Goal: Information Seeking & Learning: Learn about a topic

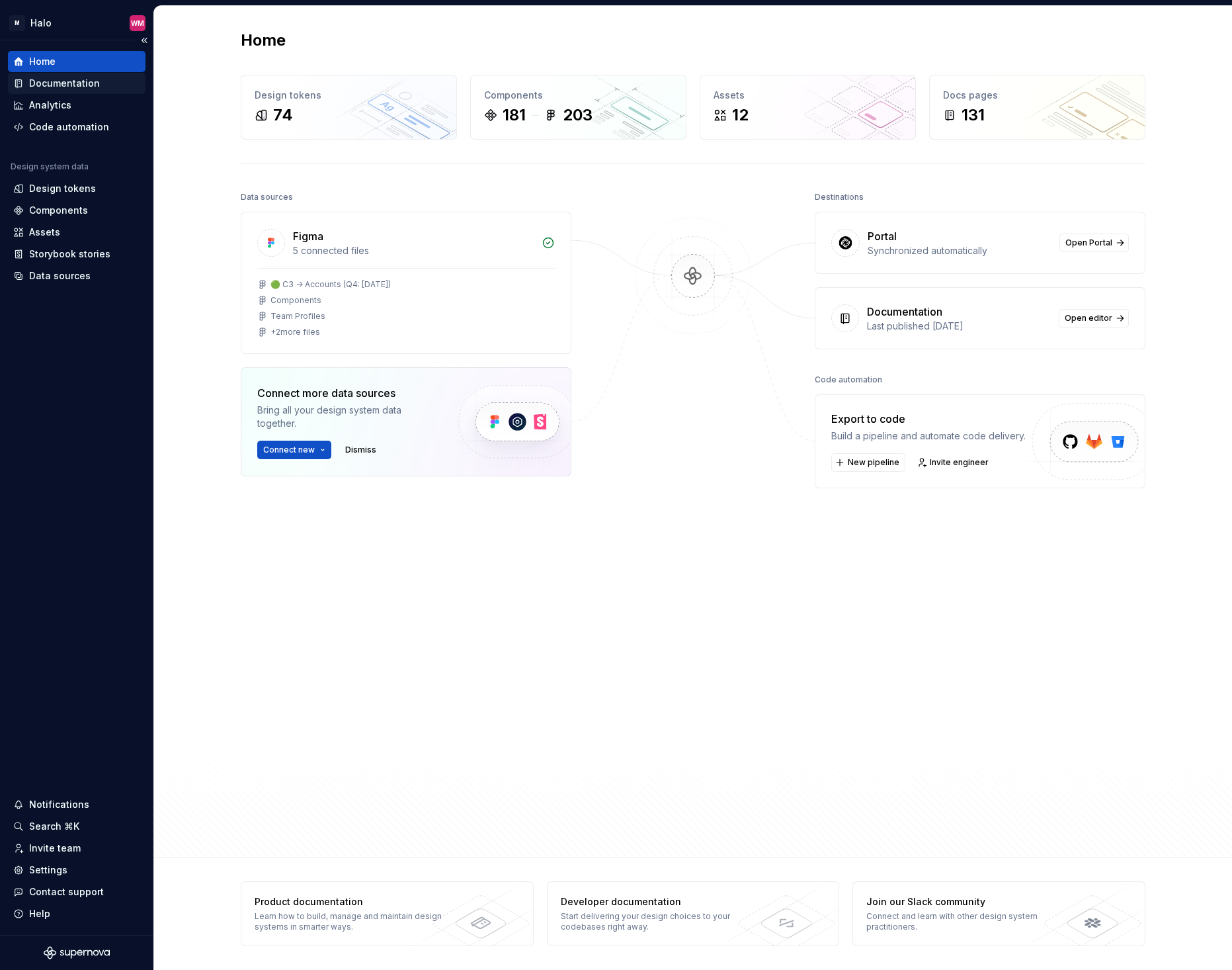
click at [56, 85] on div "Documentation" at bounding box center [64, 83] width 71 height 13
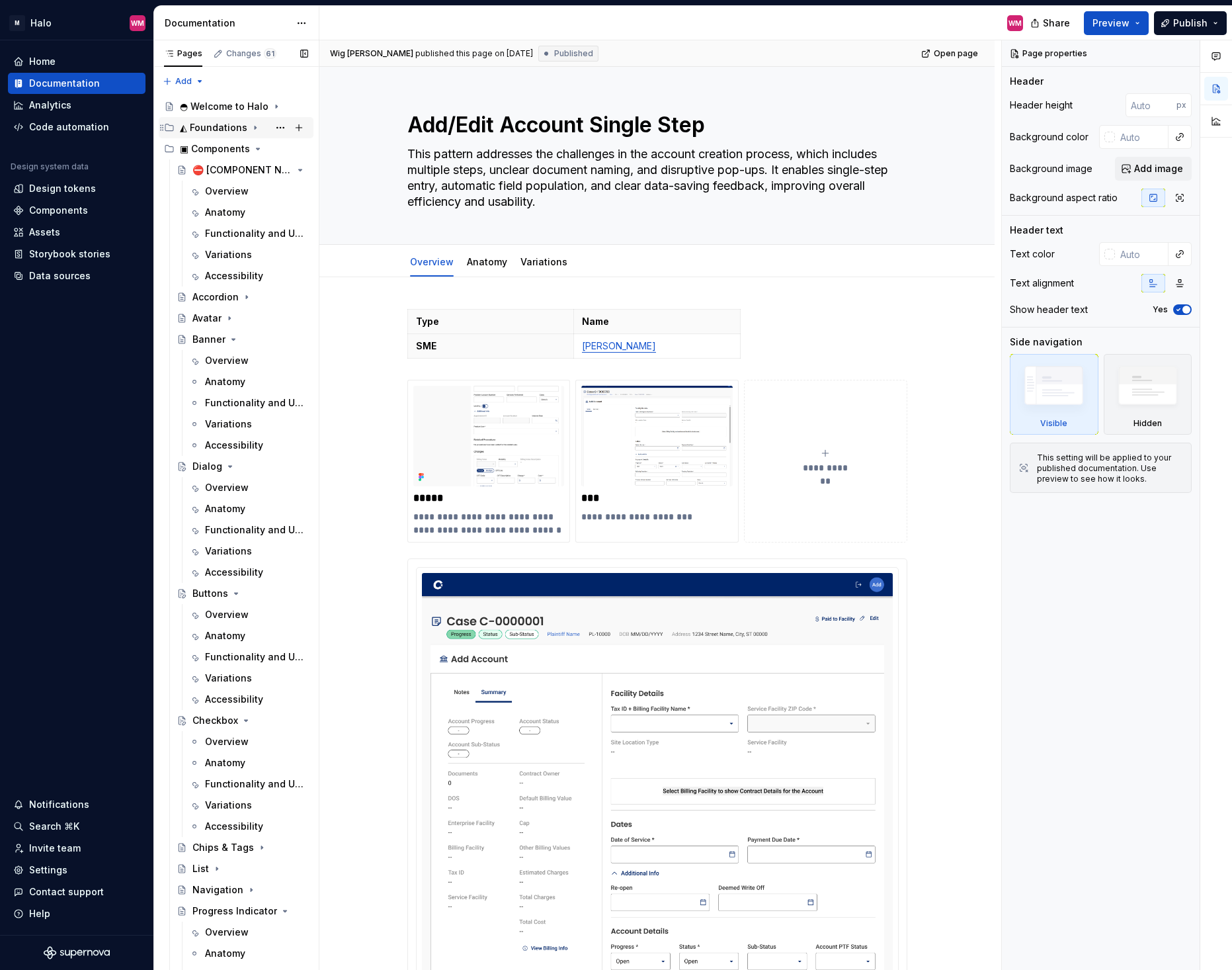
click at [251, 127] on icon "Page tree" at bounding box center [255, 128] width 11 height 11
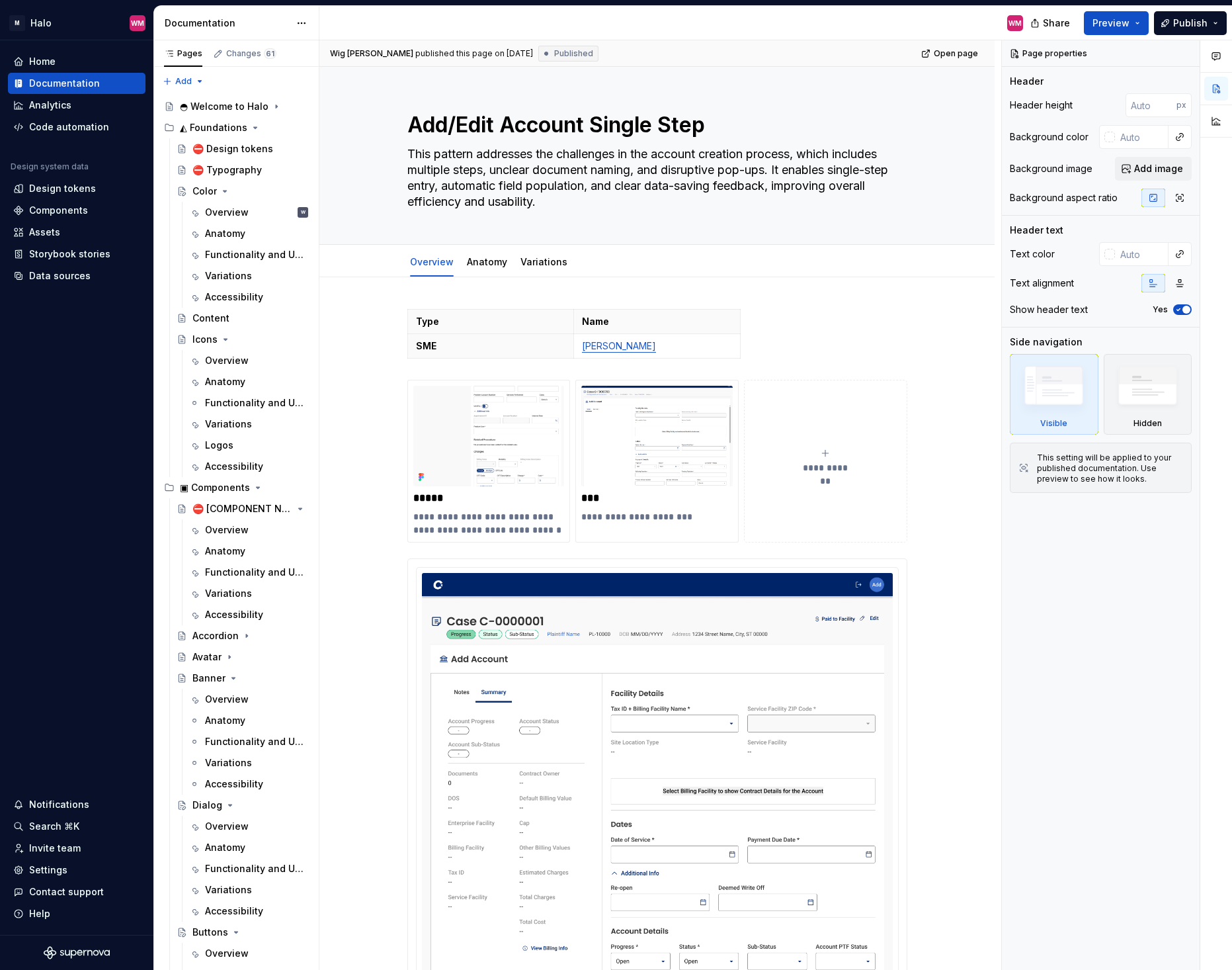
drag, startPoint x: 248, startPoint y: 571, endPoint x: 339, endPoint y: 569, distance: 91.0
click at [248, 571] on div "Functionality and Usage" at bounding box center [255, 572] width 100 height 13
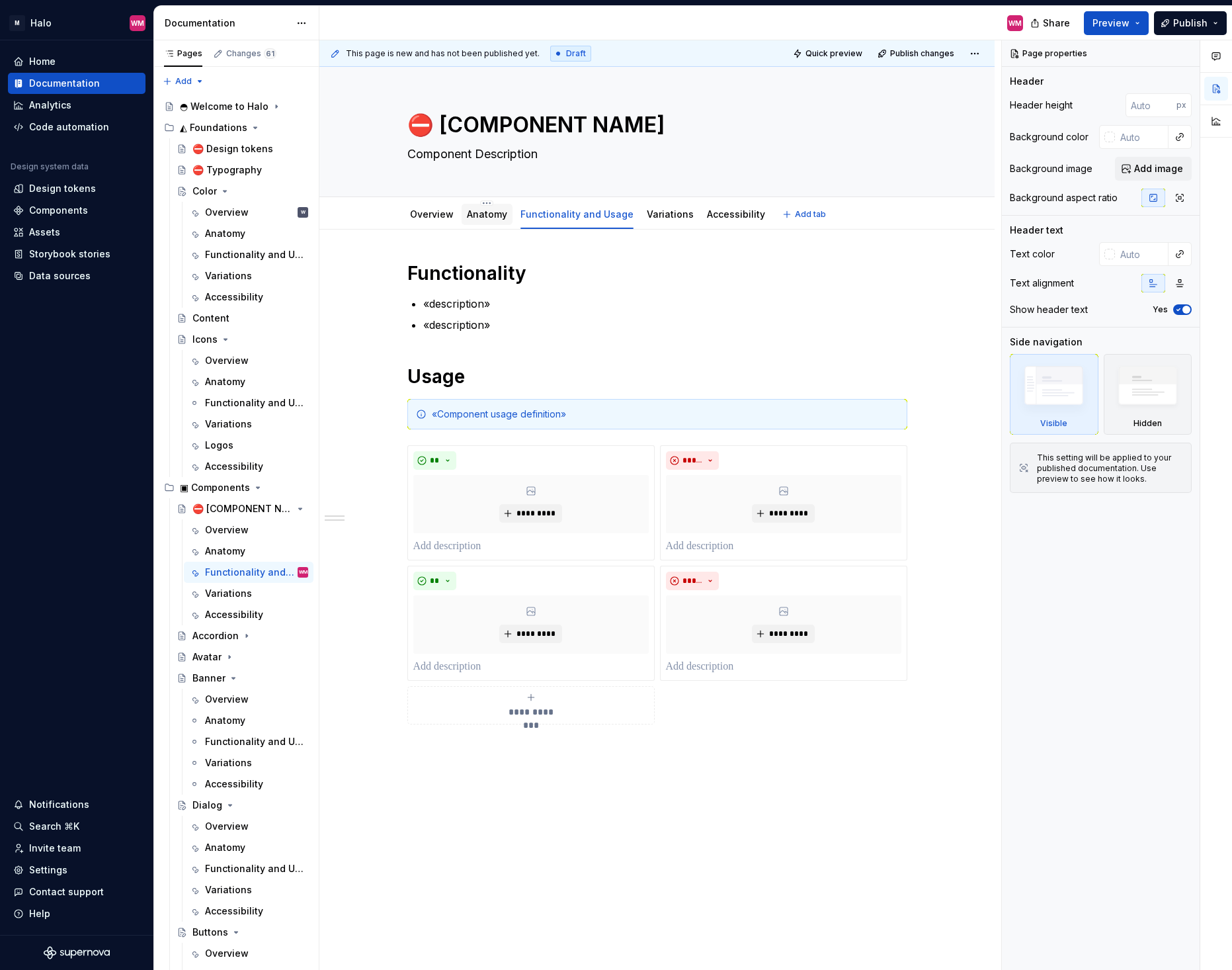
click at [495, 216] on link "Anatomy" at bounding box center [487, 214] width 41 height 12
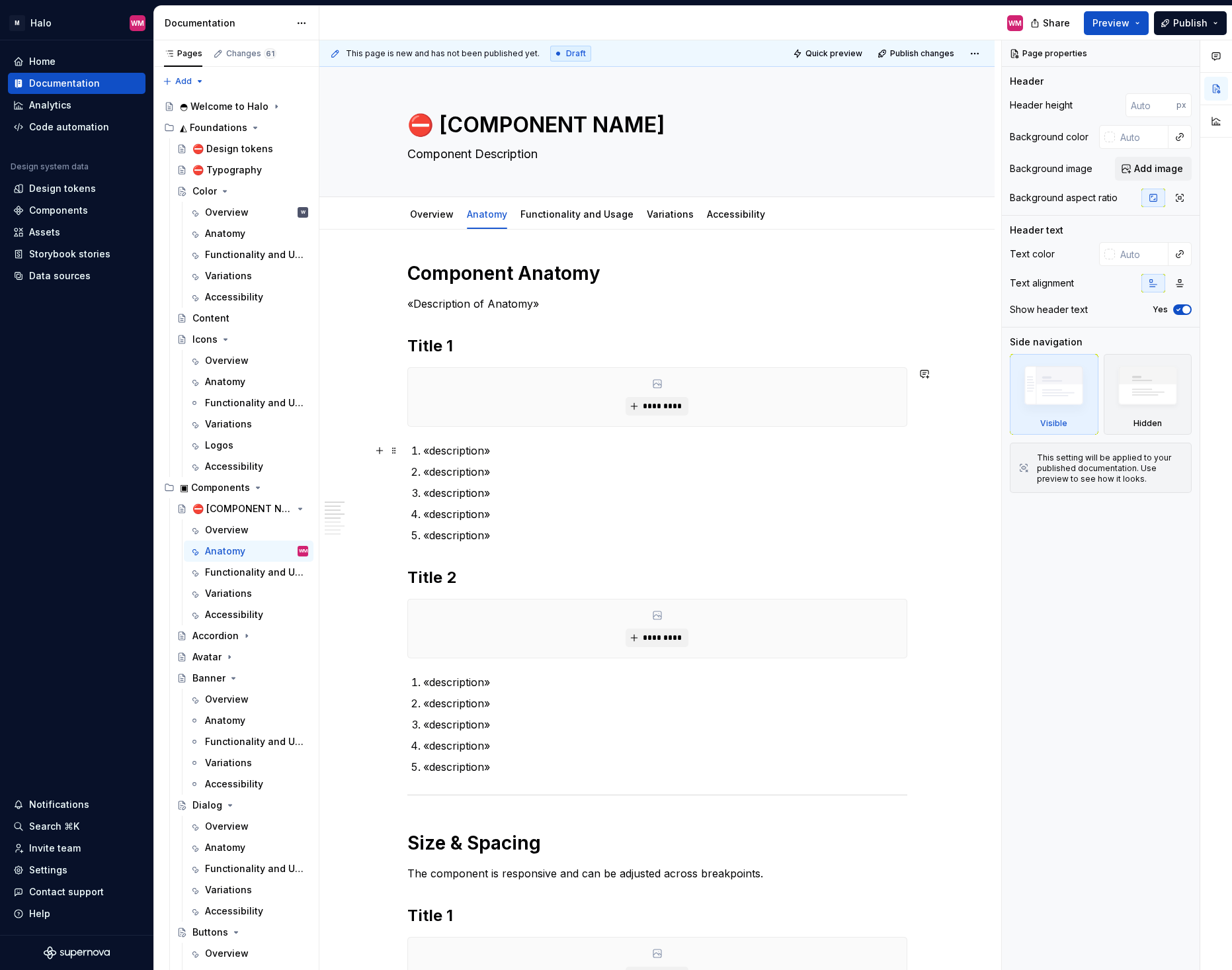
scroll to position [464, 0]
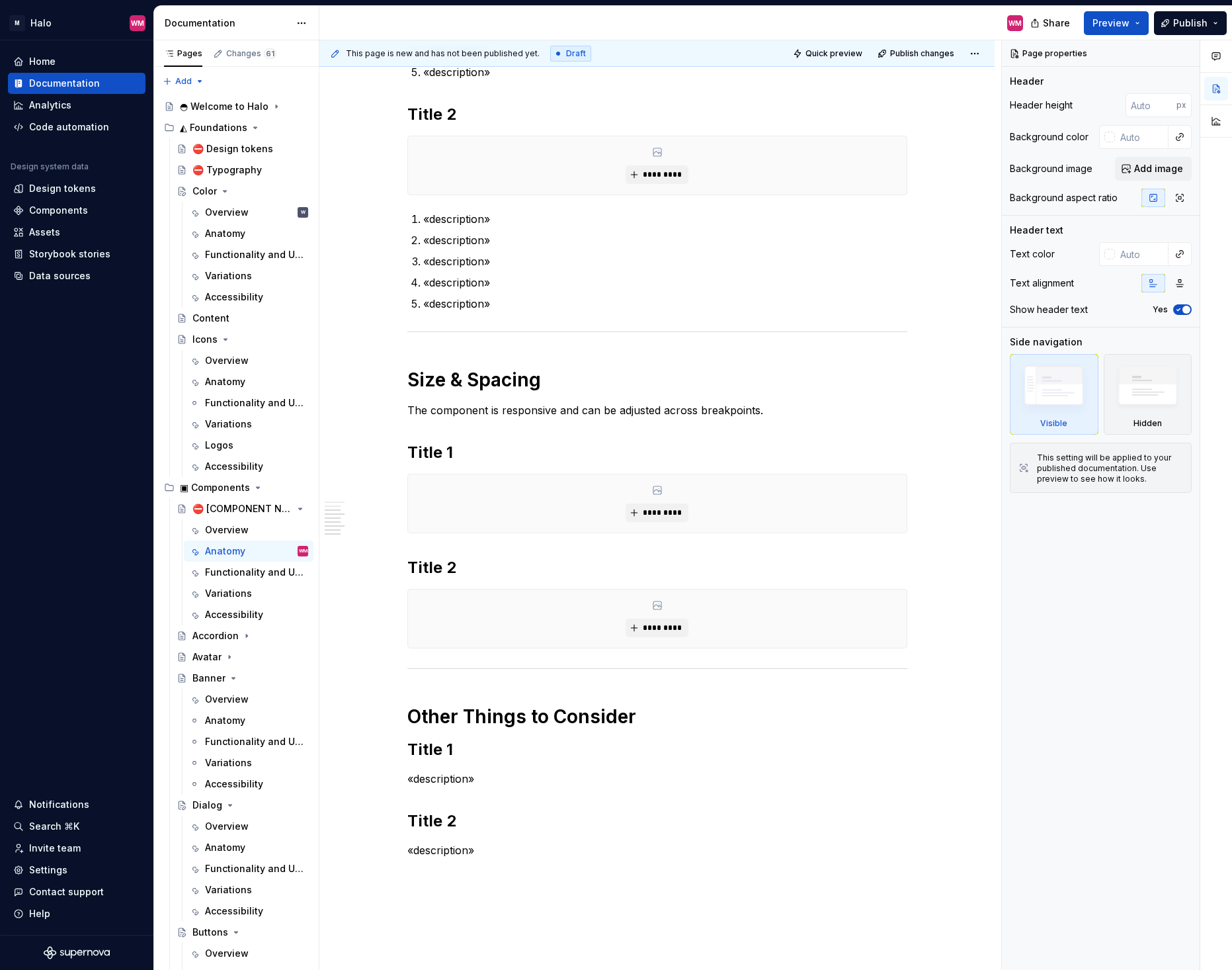
drag, startPoint x: 217, startPoint y: 712, endPoint x: 654, endPoint y: 533, distance: 472.2
click at [217, 714] on div "Anatomy" at bounding box center [256, 720] width 104 height 13
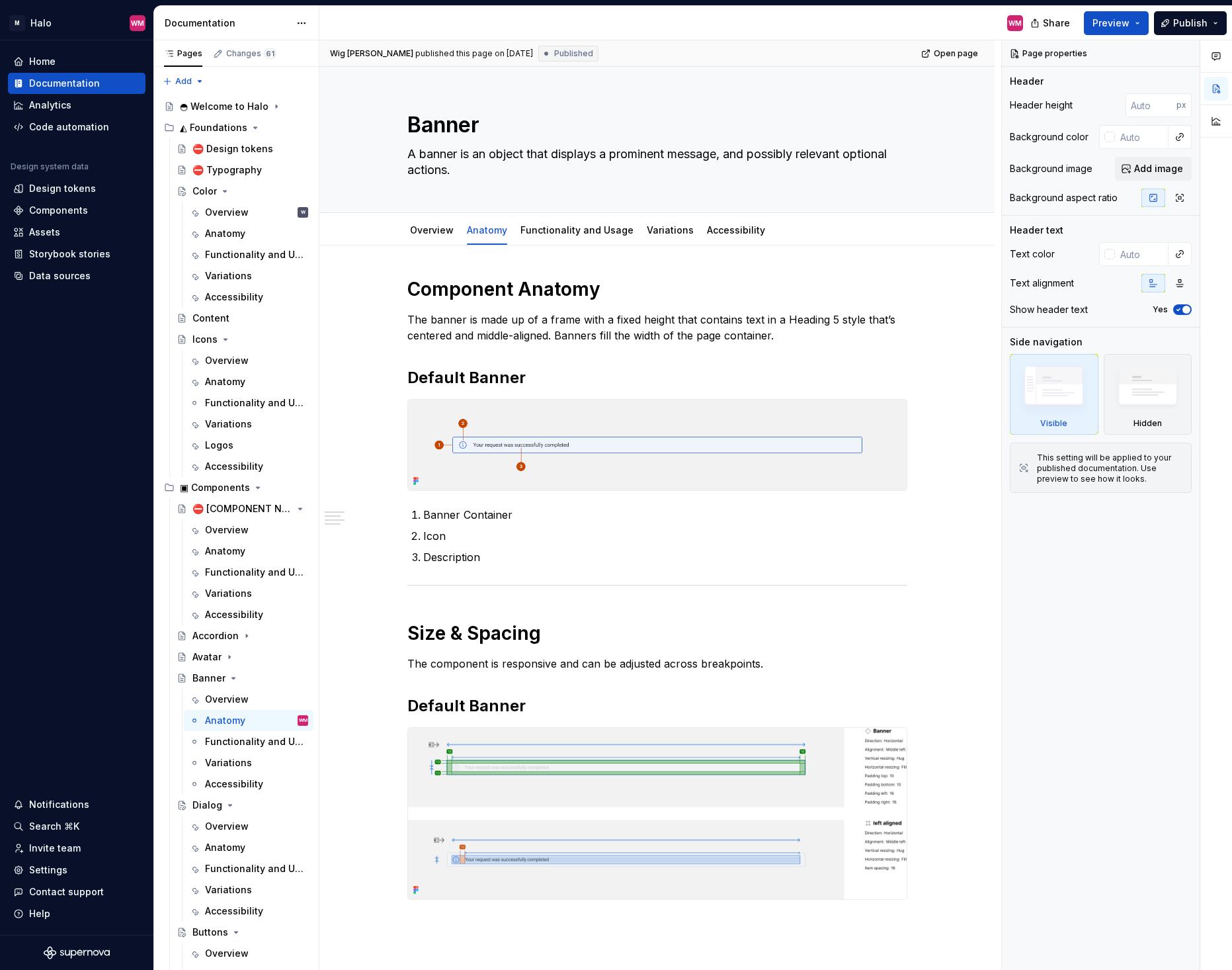
drag, startPoint x: 232, startPoint y: 363, endPoint x: 617, endPoint y: 343, distance: 385.5
click at [232, 363] on div "Overview" at bounding box center [226, 360] width 44 height 13
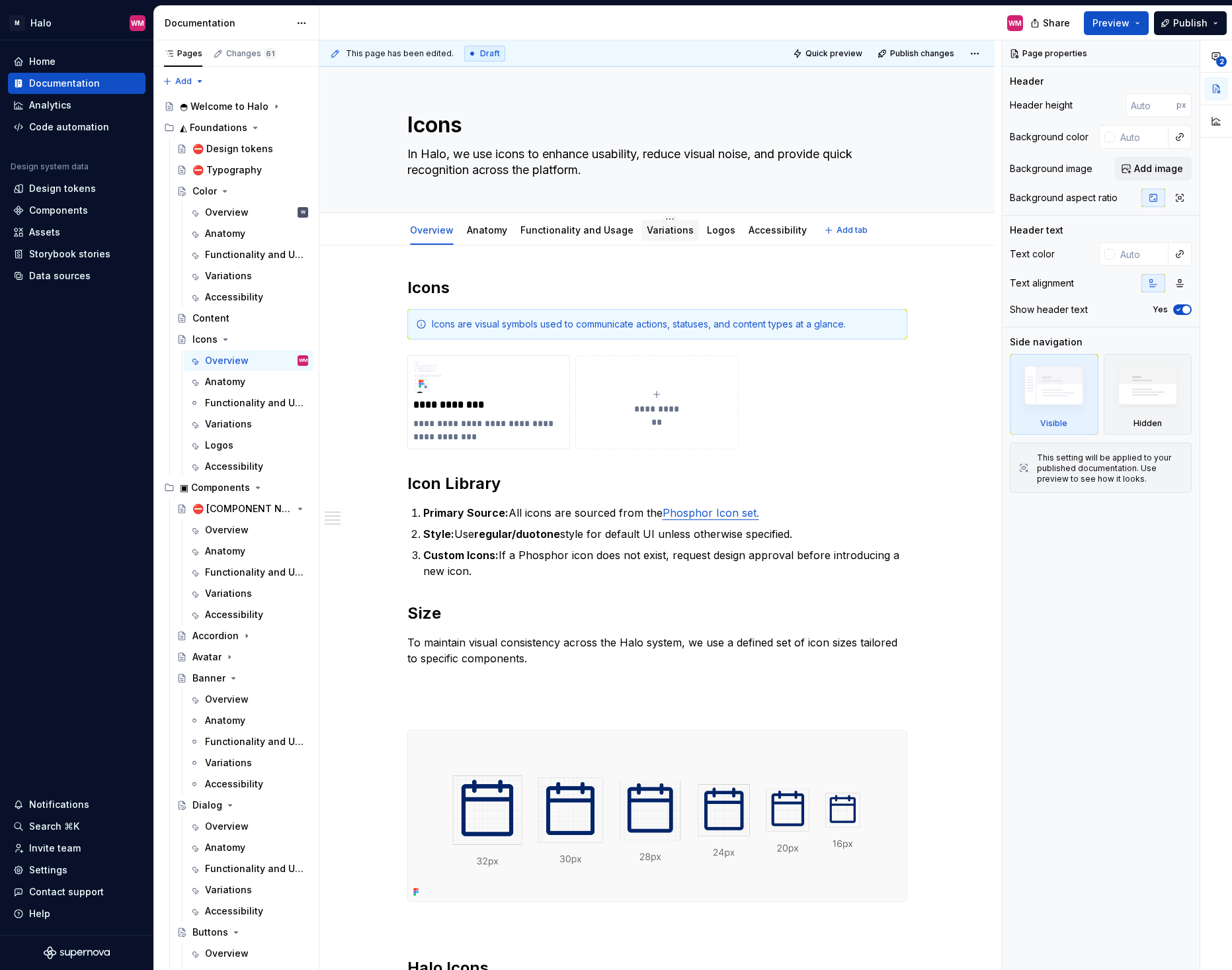
click at [664, 235] on link "Variations" at bounding box center [670, 229] width 47 height 12
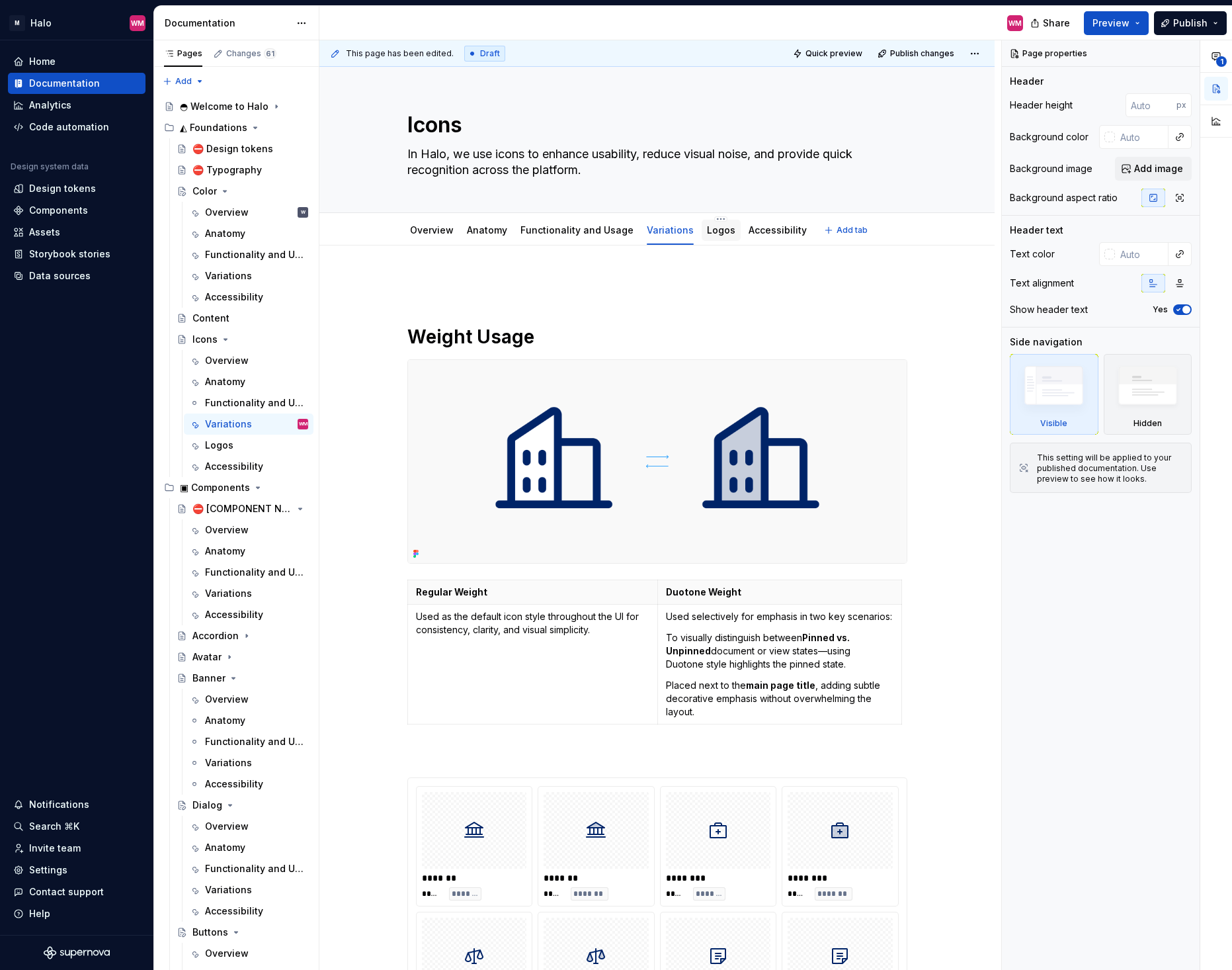
click at [709, 238] on div "Logos" at bounding box center [721, 230] width 39 height 21
click at [201, 193] on div "Color" at bounding box center [205, 191] width 25 height 13
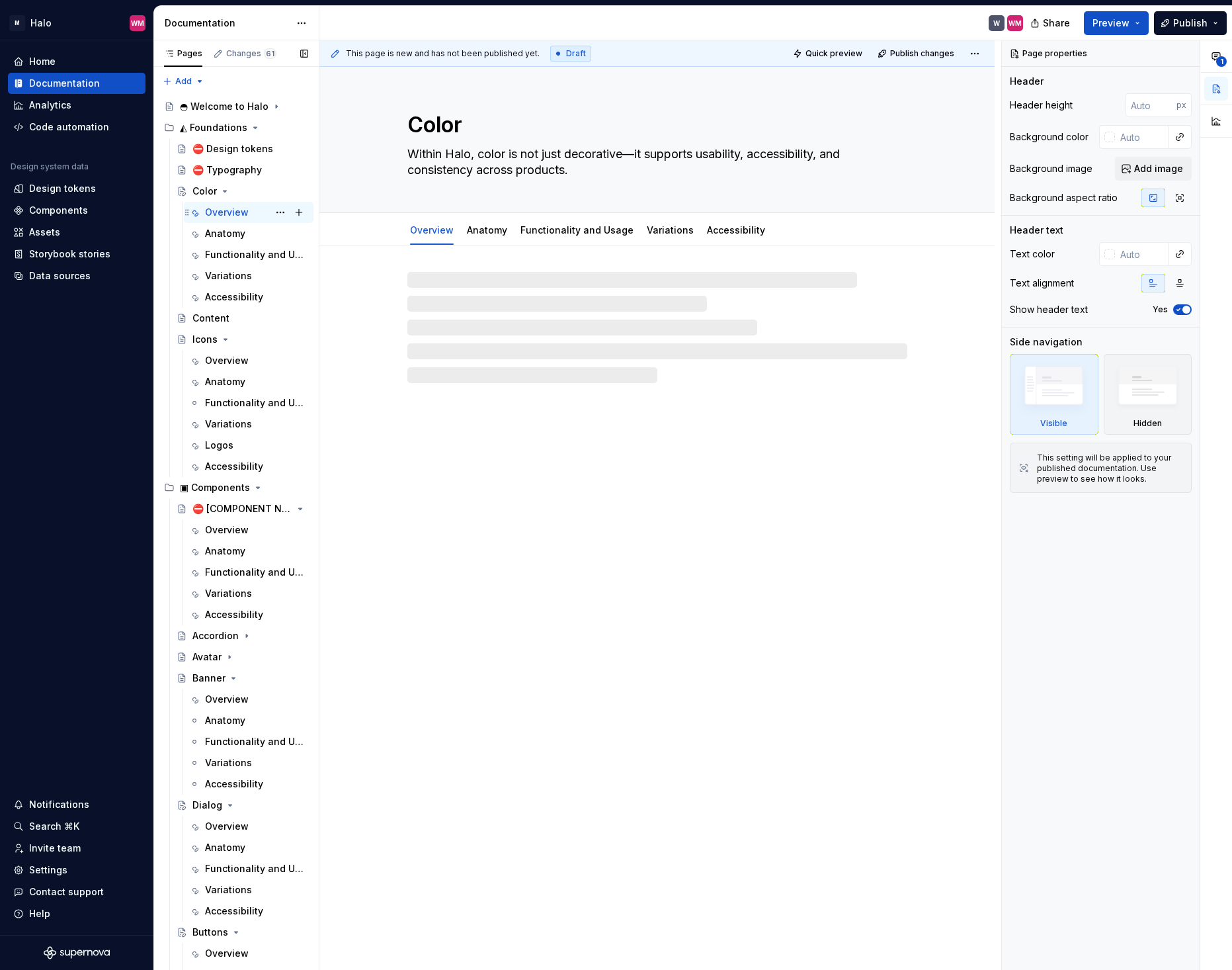
click at [213, 209] on div "Overview" at bounding box center [226, 212] width 44 height 13
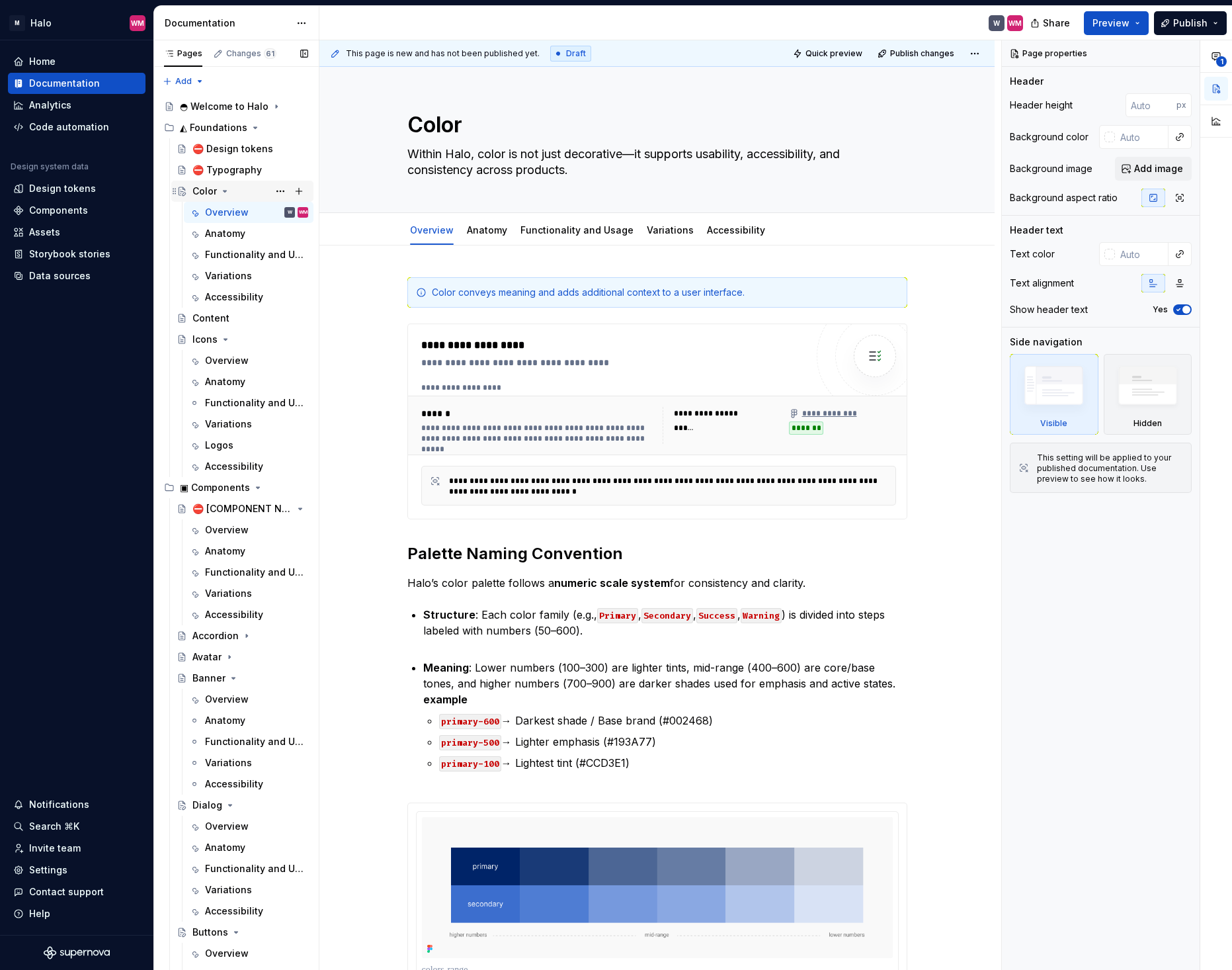
click at [230, 200] on div "Color" at bounding box center [242, 191] width 142 height 21
click at [244, 148] on div "⛔ Design tokens" at bounding box center [230, 148] width 76 height 13
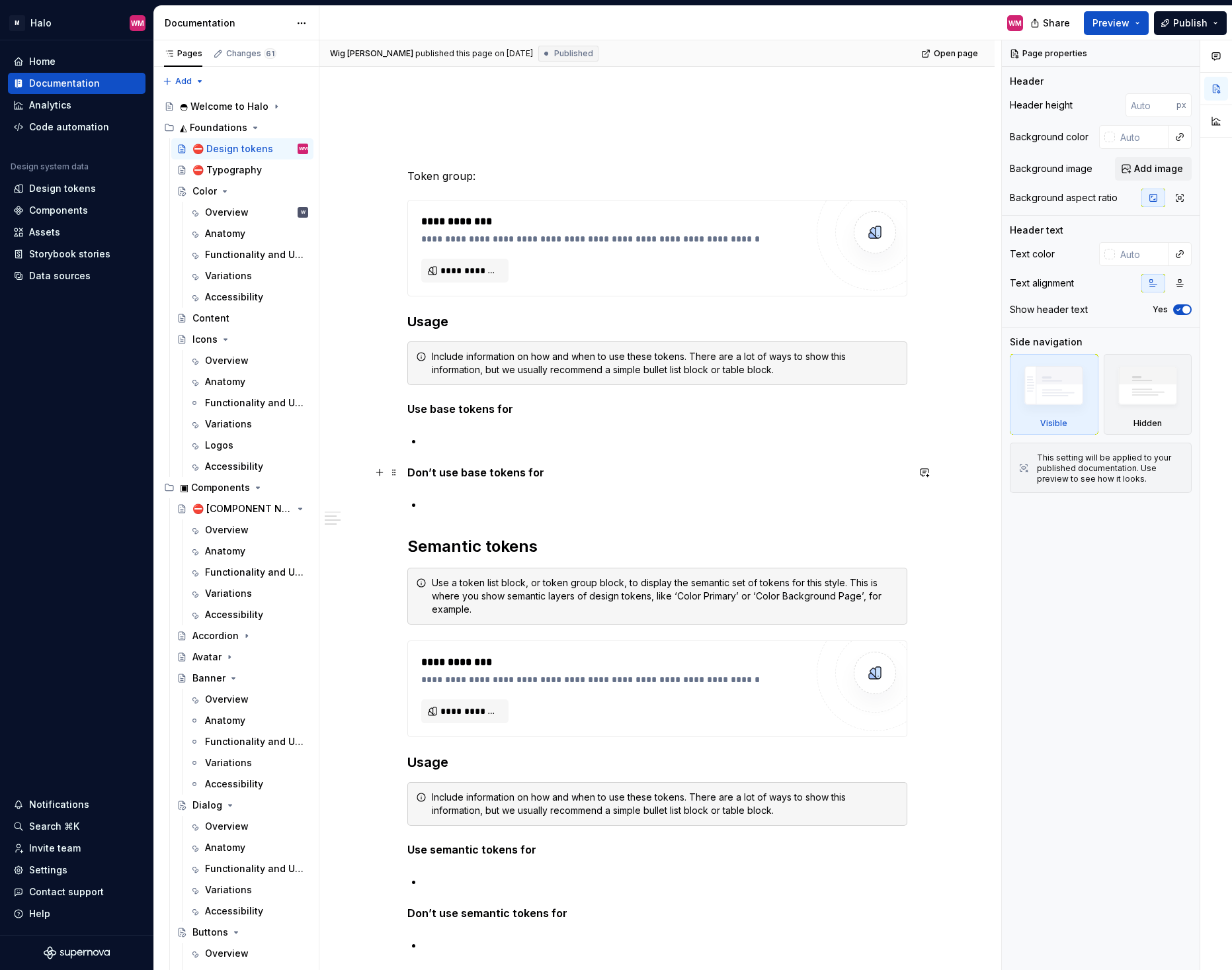
scroll to position [729, 0]
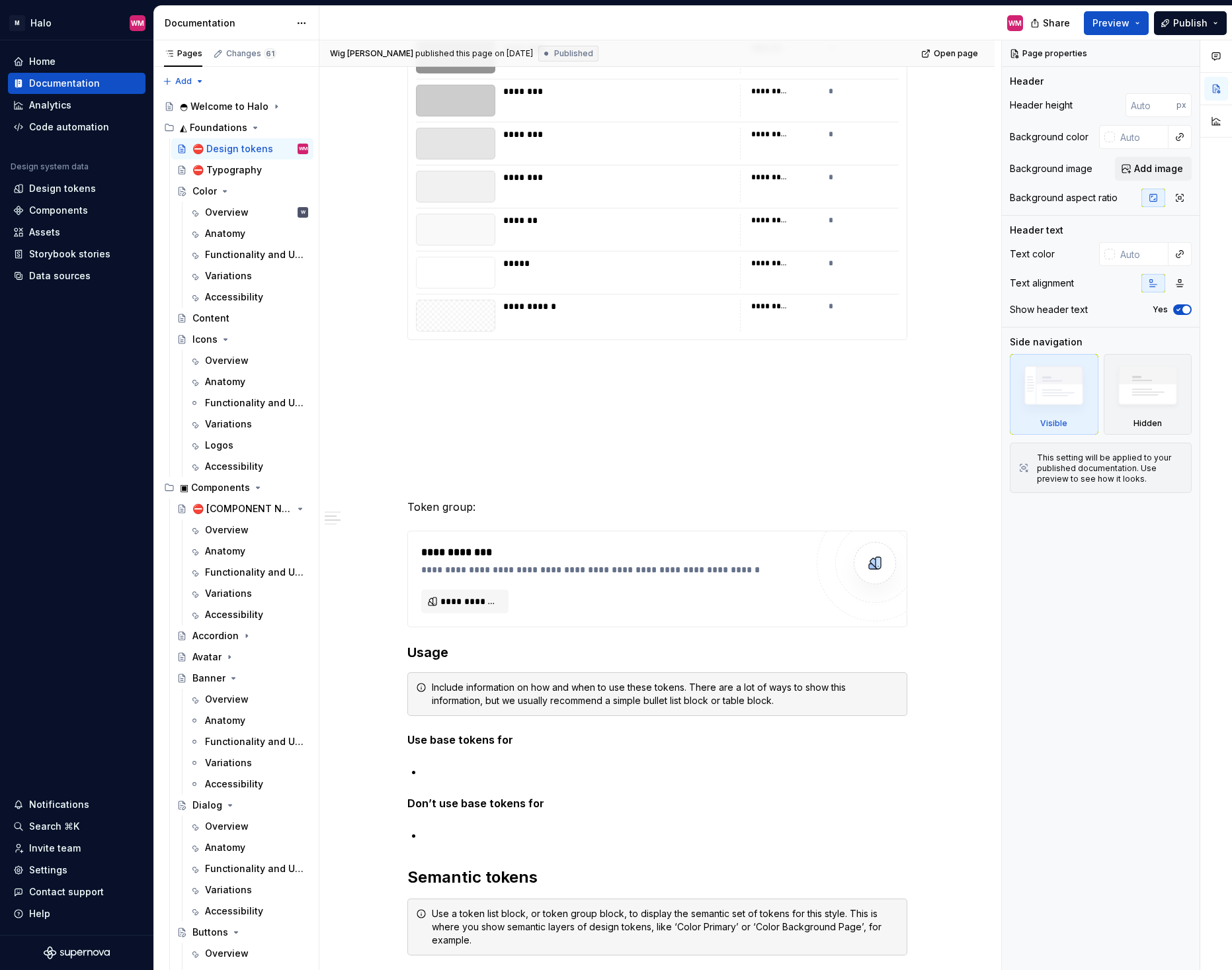
drag, startPoint x: 216, startPoint y: 169, endPoint x: 555, endPoint y: 178, distance: 339.1
click at [216, 169] on div "⛔ Typography" at bounding box center [227, 170] width 70 height 13
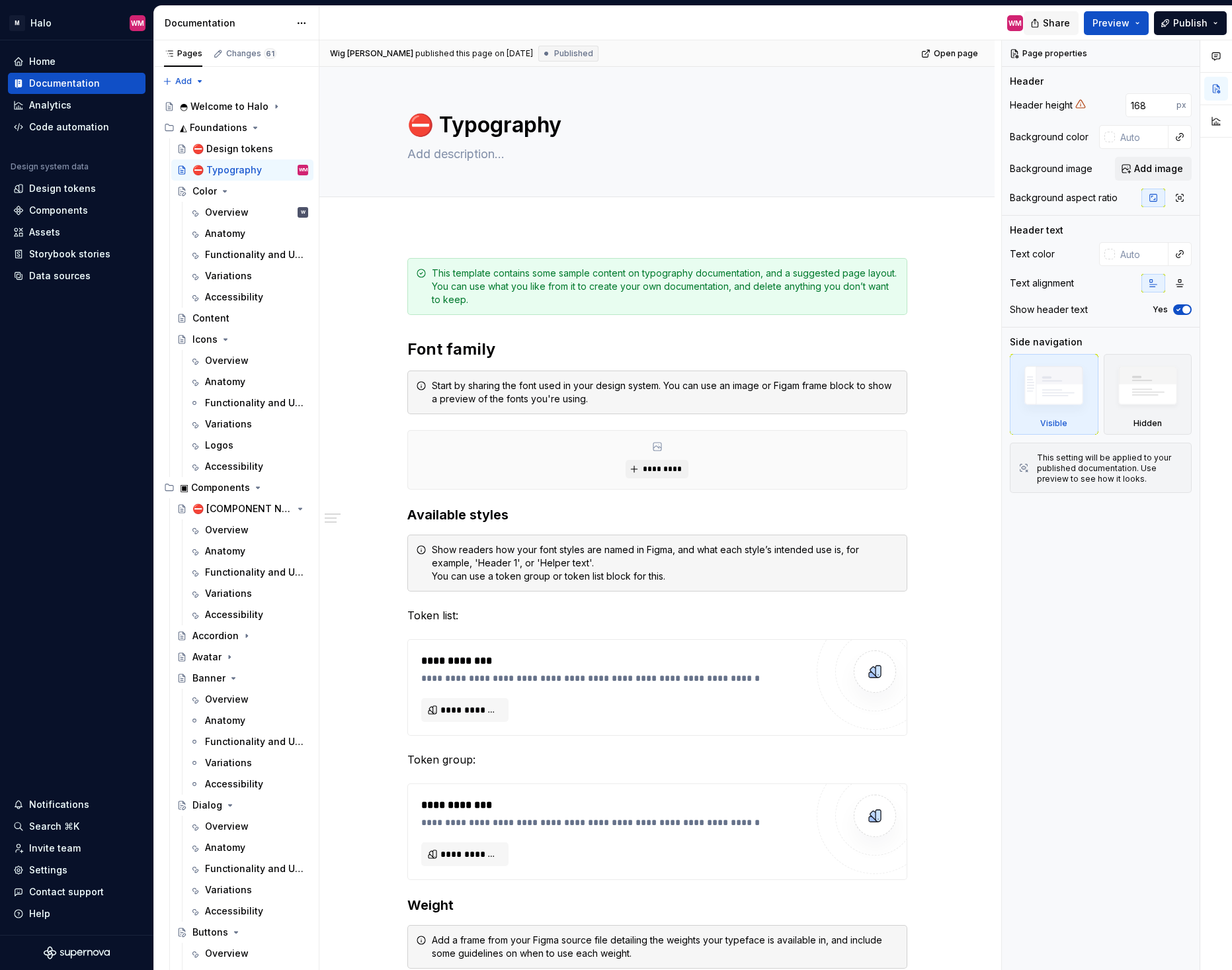
type textarea "*"
